Goal: Task Accomplishment & Management: Manage account settings

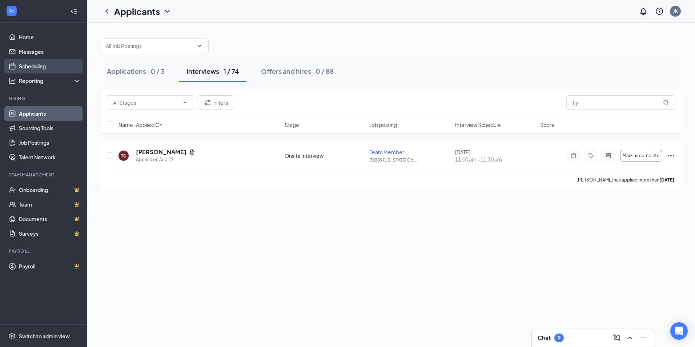
click at [41, 68] on link "Scheduling" at bounding box center [50, 66] width 62 height 15
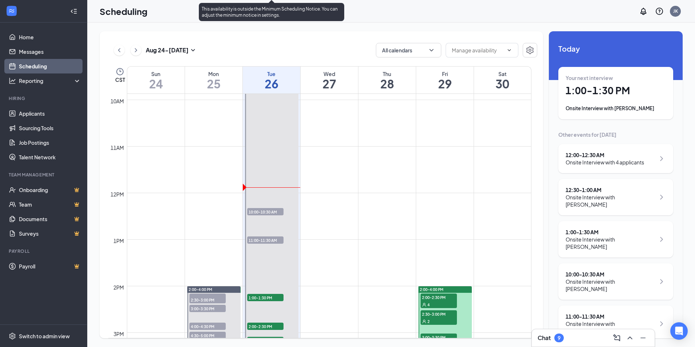
scroll to position [503, 0]
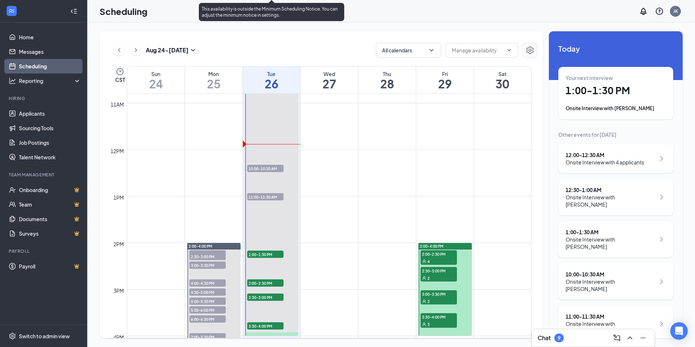
click at [272, 195] on span "11:00-11:30 AM" at bounding box center [265, 196] width 36 height 7
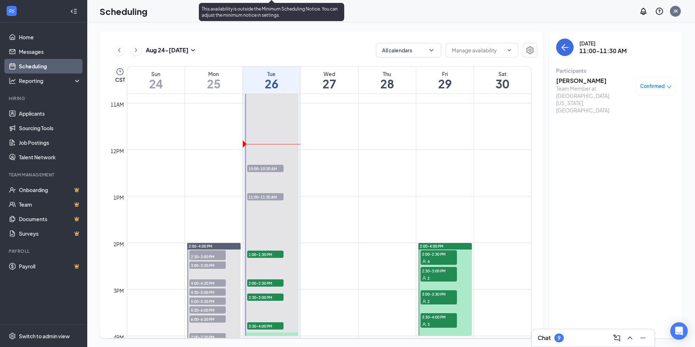
click at [270, 199] on span "11:00-11:30 AM" at bounding box center [265, 196] width 36 height 7
click at [268, 194] on span "11:00-11:30 AM" at bounding box center [265, 196] width 36 height 7
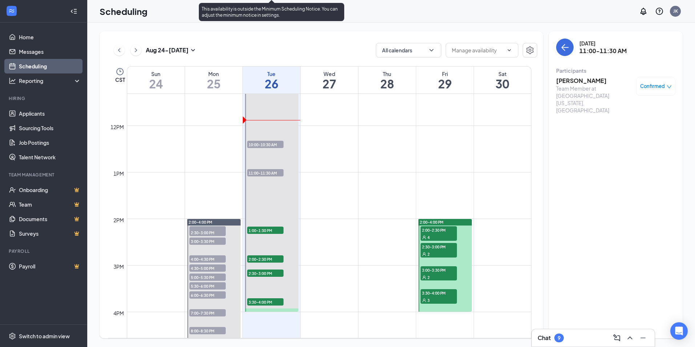
scroll to position [539, 0]
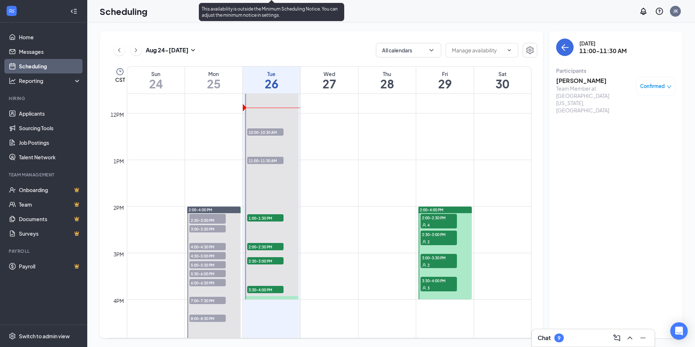
click at [258, 160] on span "11:00-11:30 AM" at bounding box center [265, 160] width 36 height 7
click at [270, 132] on span "10:00-10:30 AM" at bounding box center [265, 131] width 36 height 7
click at [278, 158] on span "11:00-11:30 AM" at bounding box center [265, 160] width 36 height 7
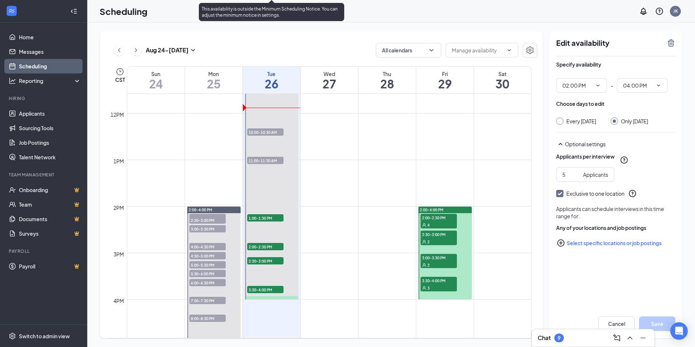
type input "02:00 PM"
type input "04:00 PM"
click at [265, 214] on span "1:00-1:30 PM" at bounding box center [265, 217] width 36 height 7
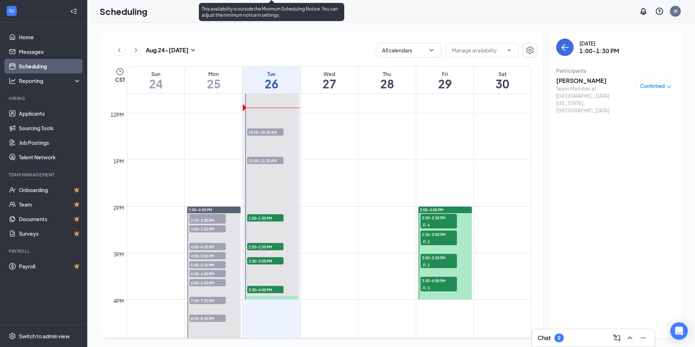
click at [266, 247] on span "2:00-2:30 PM" at bounding box center [265, 246] width 36 height 7
click at [265, 260] on span "2:30-3:00 PM" at bounding box center [265, 260] width 36 height 7
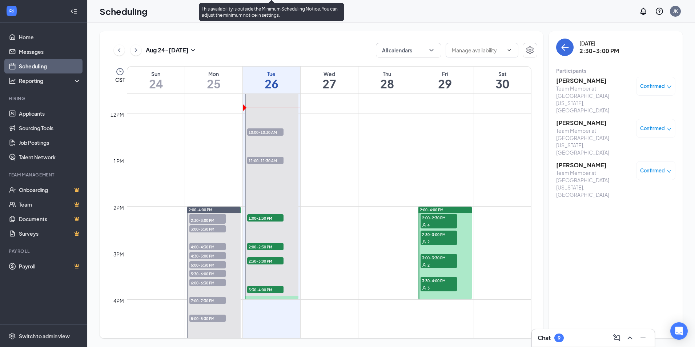
click at [267, 288] on span "3:30-4:00 PM" at bounding box center [265, 289] width 36 height 7
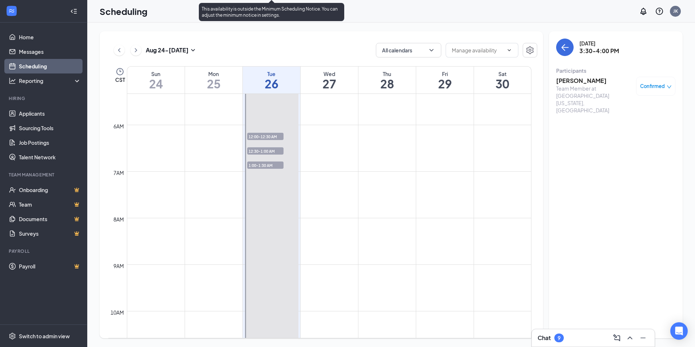
scroll to position [394, 0]
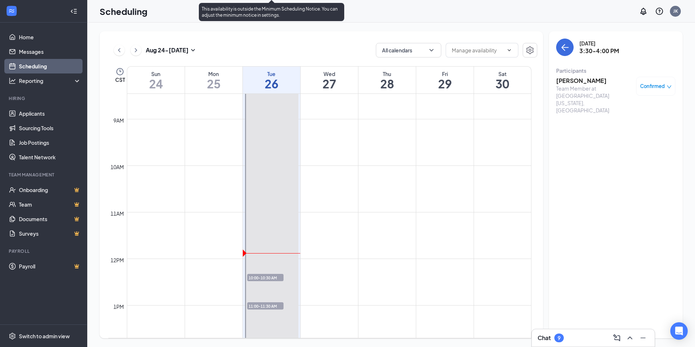
click at [269, 254] on div at bounding box center [271, 73] width 53 height 744
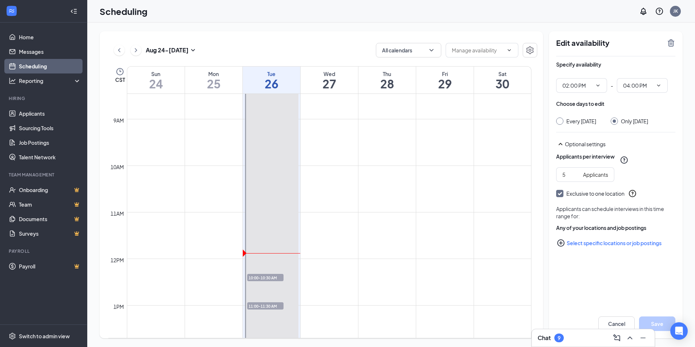
click at [327, 104] on td at bounding box center [329, 102] width 404 height 12
click at [329, 85] on h1 "27" at bounding box center [329, 83] width 57 height 12
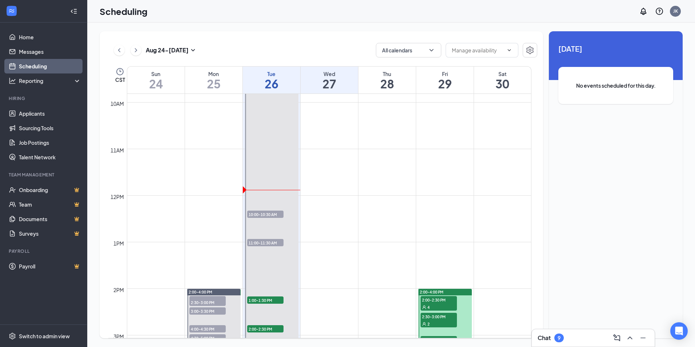
scroll to position [575, 0]
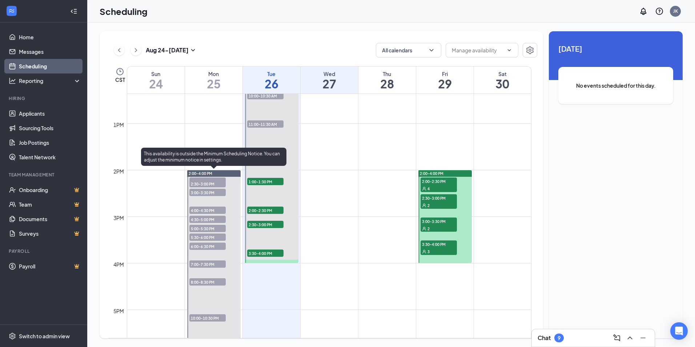
click at [204, 230] on span "5:00-5:30 PM" at bounding box center [207, 228] width 36 height 7
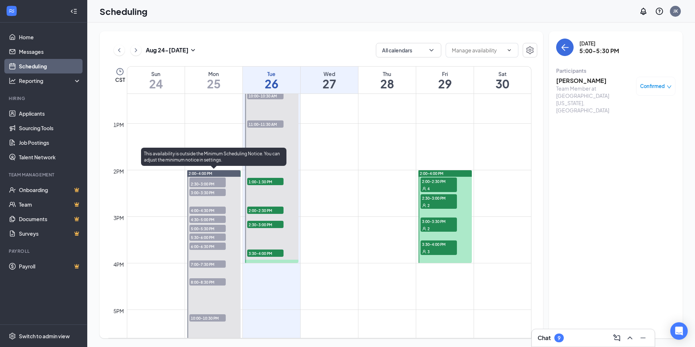
click at [205, 236] on span "5:30-6:00 PM" at bounding box center [207, 236] width 36 height 7
click at [206, 242] on span "6:00-6:30 PM" at bounding box center [207, 245] width 36 height 7
click at [206, 249] on span "6:00-6:30 PM" at bounding box center [207, 245] width 36 height 7
click at [204, 260] on span "7:00-7:30 PM" at bounding box center [207, 263] width 36 height 7
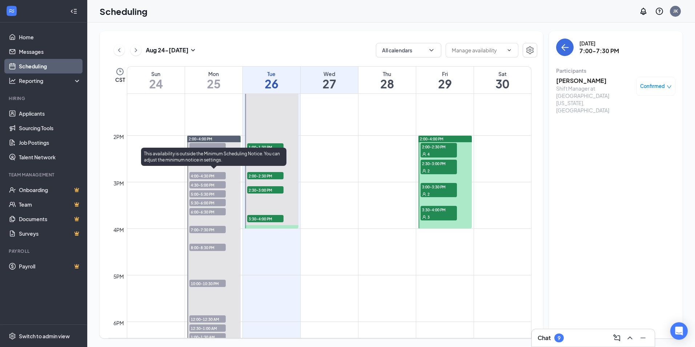
scroll to position [648, 0]
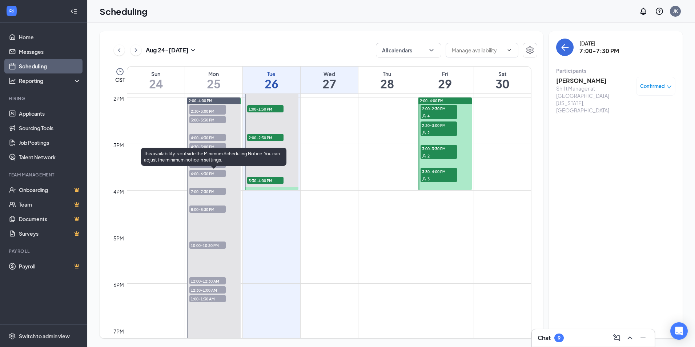
click at [207, 210] on span "8:00-8:30 PM" at bounding box center [207, 208] width 36 height 7
click at [212, 243] on span "10:00-10:30 PM" at bounding box center [207, 244] width 36 height 7
click at [209, 280] on span "12:00-12:30 AM" at bounding box center [207, 280] width 36 height 7
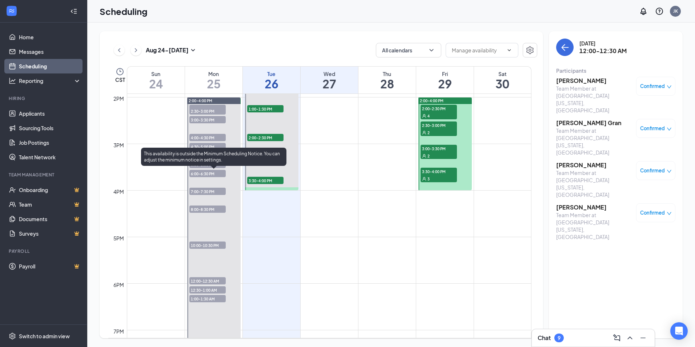
click at [209, 287] on span "12:30-1:00 AM" at bounding box center [207, 289] width 36 height 7
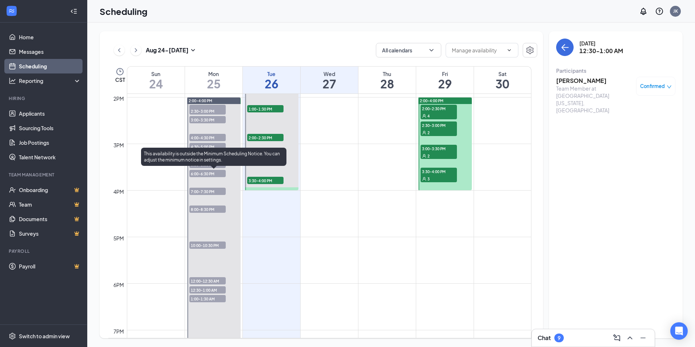
click at [213, 278] on span "12:00-12:30 AM" at bounding box center [207, 280] width 36 height 7
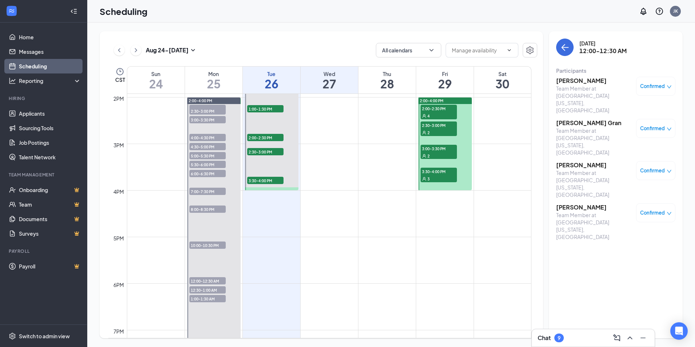
click at [583, 80] on h3 "[PERSON_NAME]" at bounding box center [594, 81] width 76 height 8
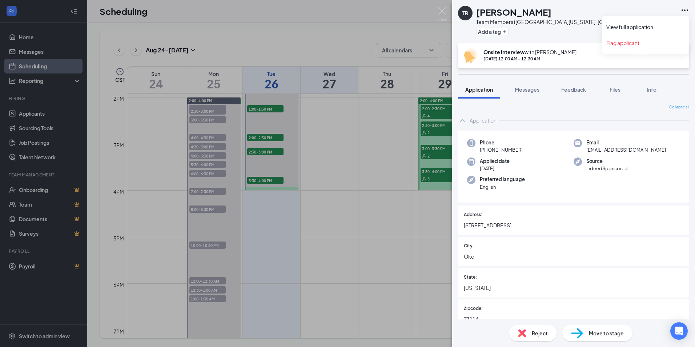
click at [685, 10] on icon "Ellipses" at bounding box center [684, 10] width 9 height 9
click at [633, 28] on link "View full application" at bounding box center [645, 26] width 79 height 7
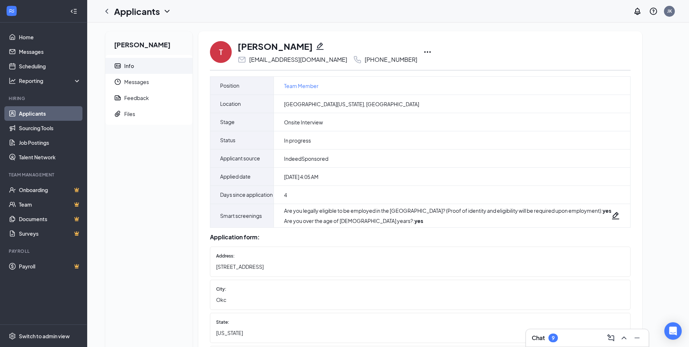
click at [19, 112] on link "Applicants" at bounding box center [50, 113] width 62 height 15
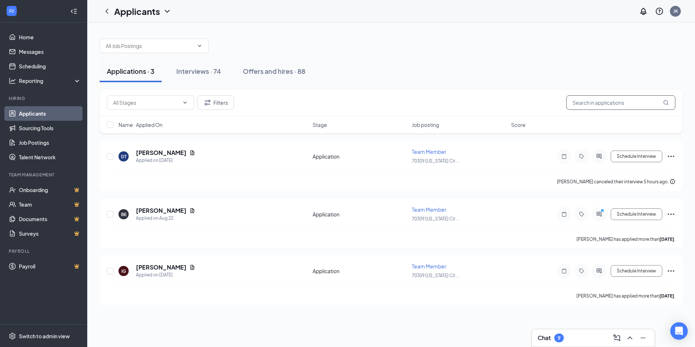
click at [617, 102] on input "text" at bounding box center [620, 102] width 109 height 15
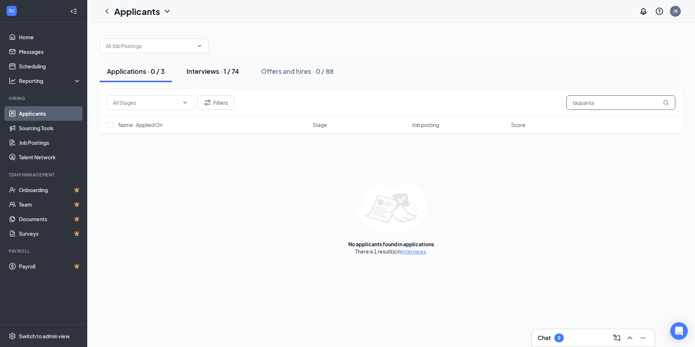
type input "taquanta"
click at [227, 74] on div "Interviews · 1 / 74" at bounding box center [212, 71] width 53 height 9
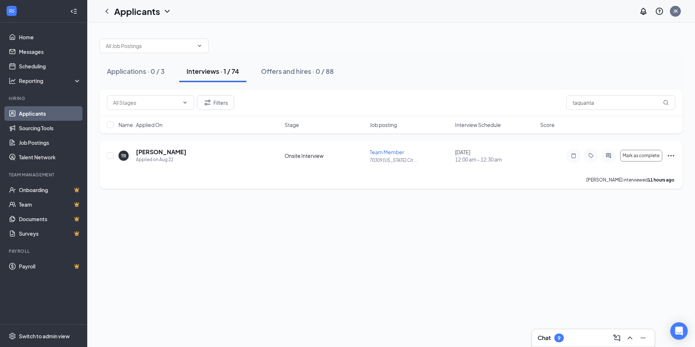
click at [671, 156] on icon "Ellipses" at bounding box center [671, 155] width 7 height 1
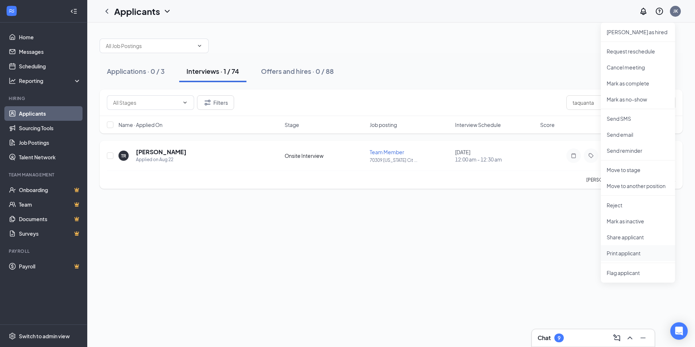
click at [621, 254] on p "Print applicant" at bounding box center [638, 252] width 63 height 7
